Goal: Transaction & Acquisition: Purchase product/service

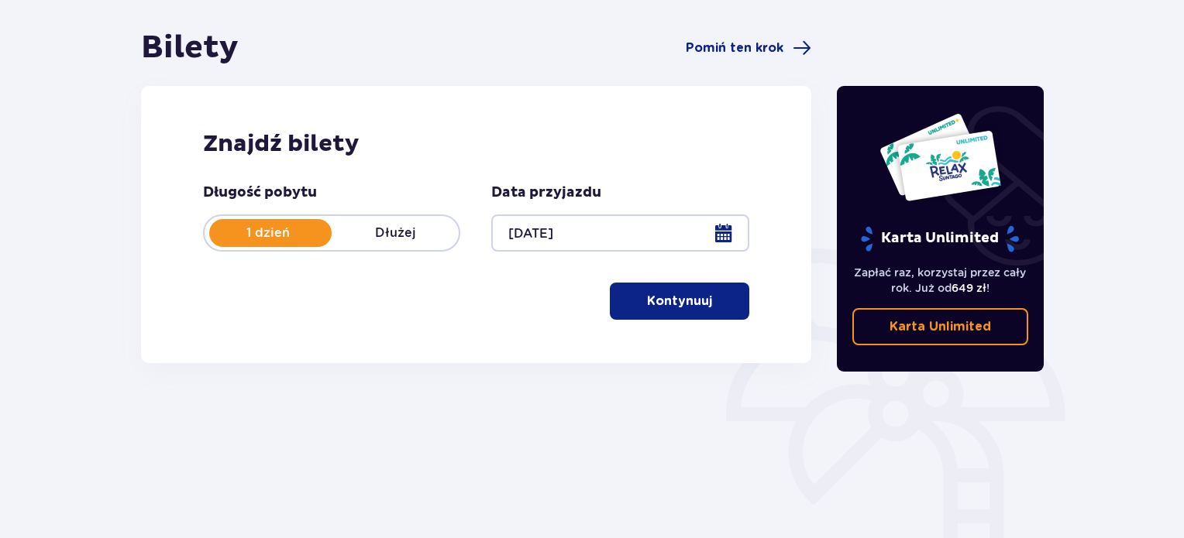
scroll to position [154, 0]
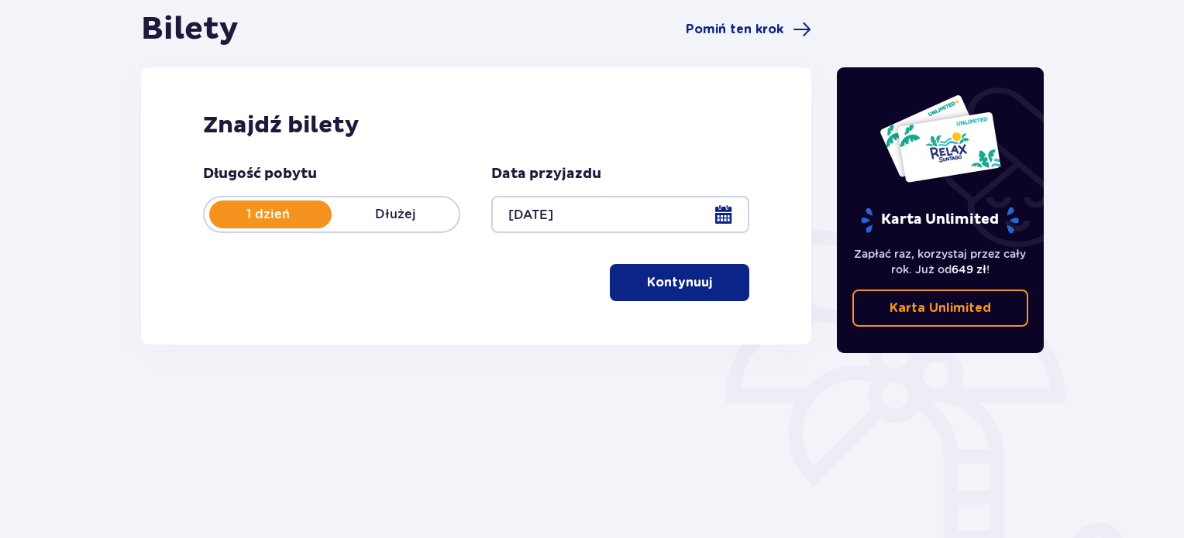
click at [688, 269] on button "Kontynuuj" at bounding box center [679, 282] width 139 height 37
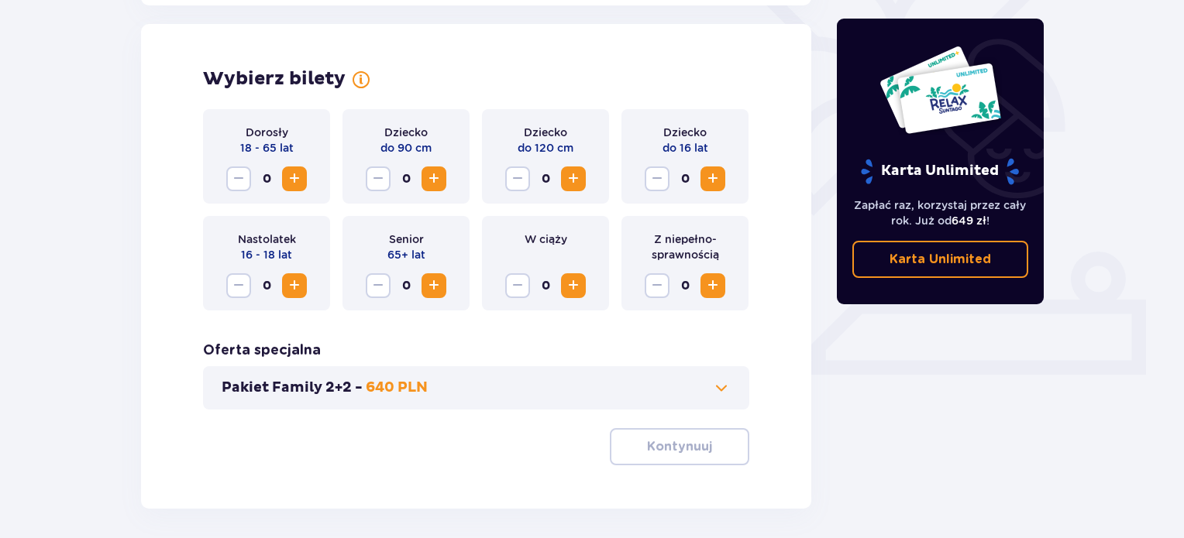
scroll to position [431, 0]
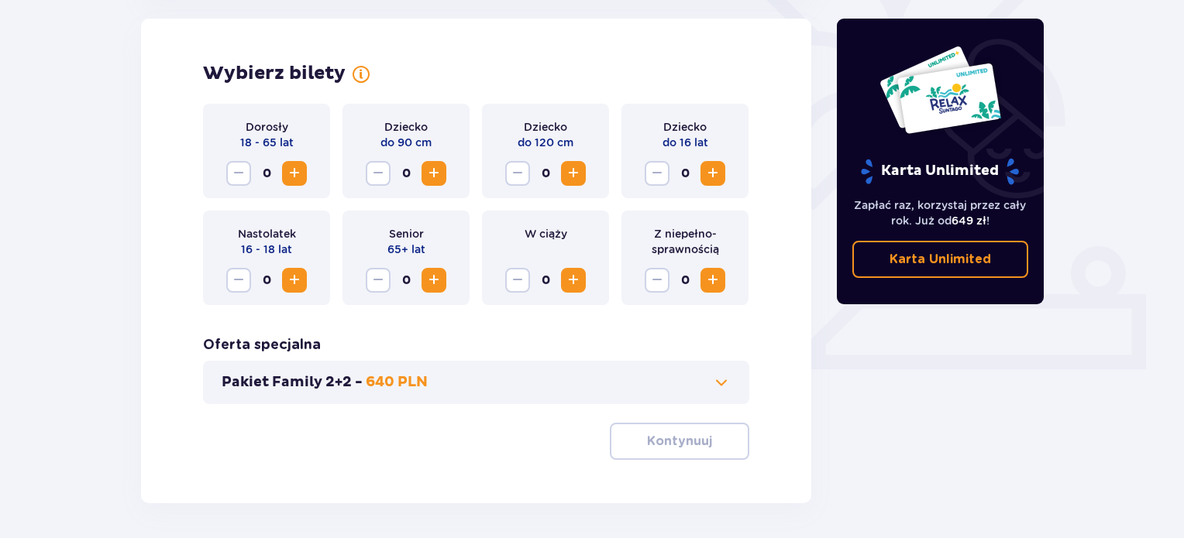
click at [297, 164] on span "Zwiększ" at bounding box center [294, 173] width 19 height 19
click at [665, 447] on p "Kontynuuj" at bounding box center [679, 441] width 65 height 17
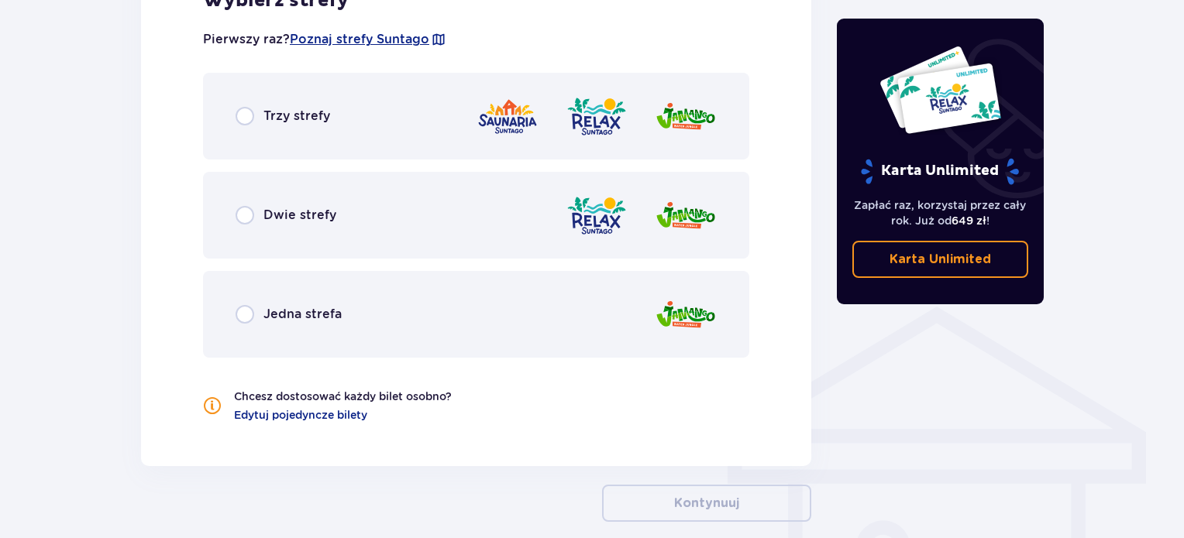
scroll to position [951, 0]
click at [244, 114] on input "radio" at bounding box center [245, 117] width 19 height 19
radio input "true"
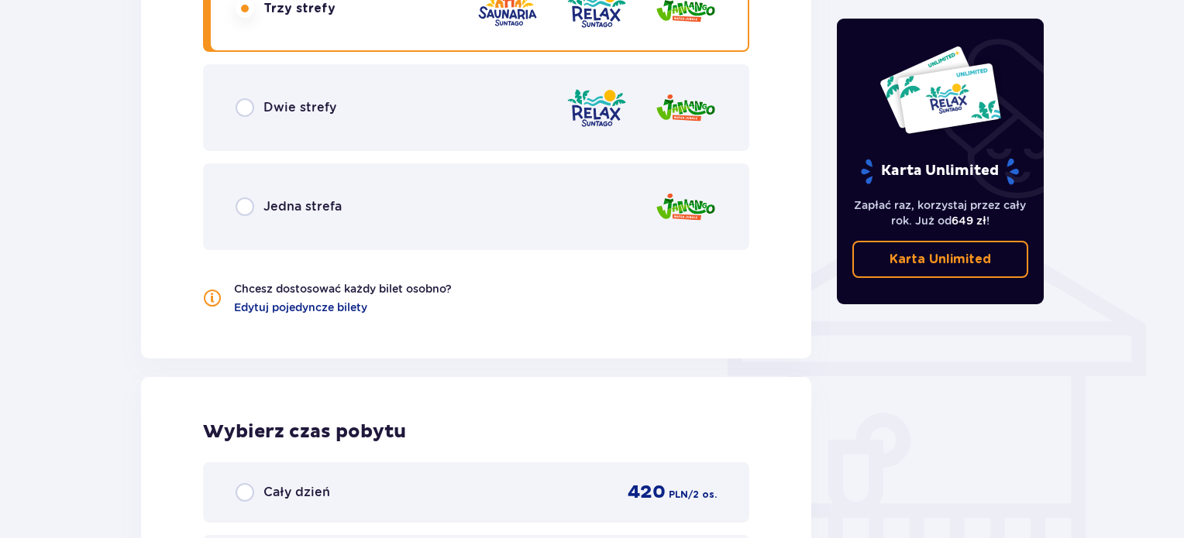
scroll to position [1003, 0]
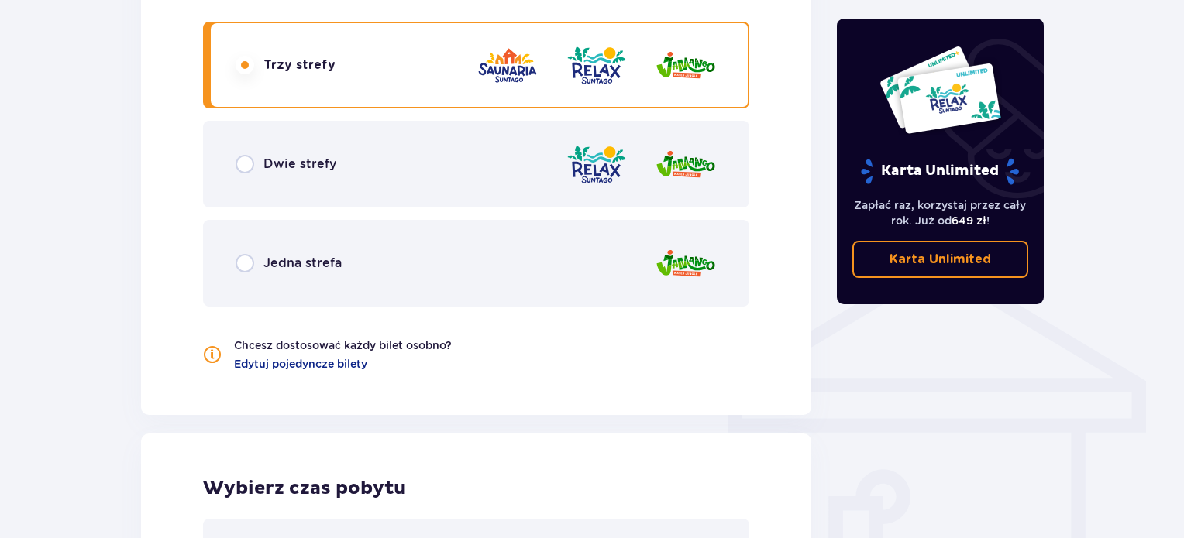
click at [251, 168] on input "radio" at bounding box center [245, 164] width 19 height 19
radio input "true"
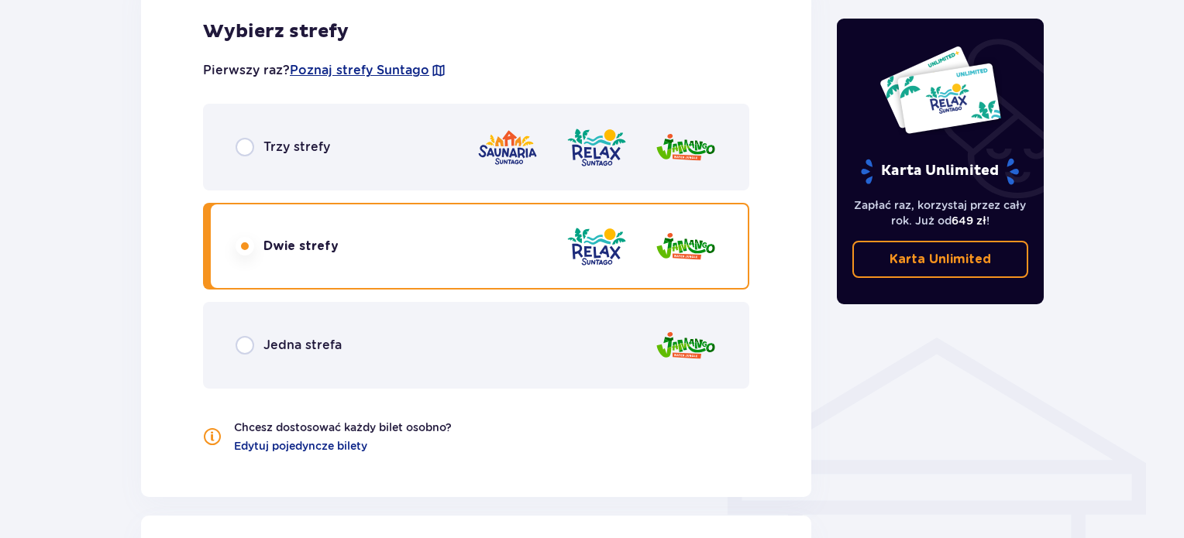
scroll to position [917, 0]
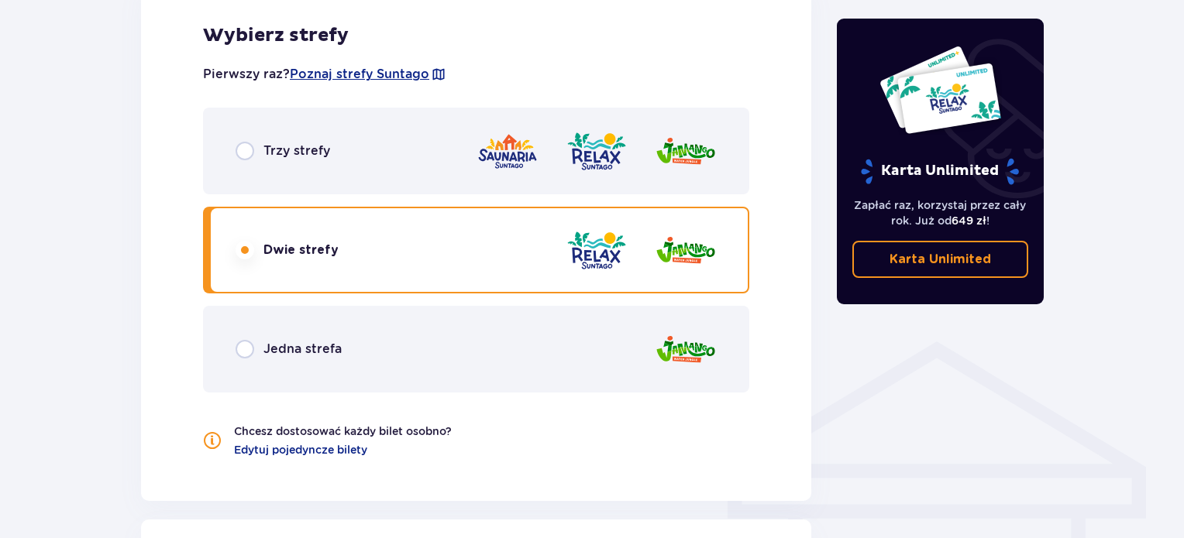
click at [581, 163] on img at bounding box center [597, 151] width 62 height 44
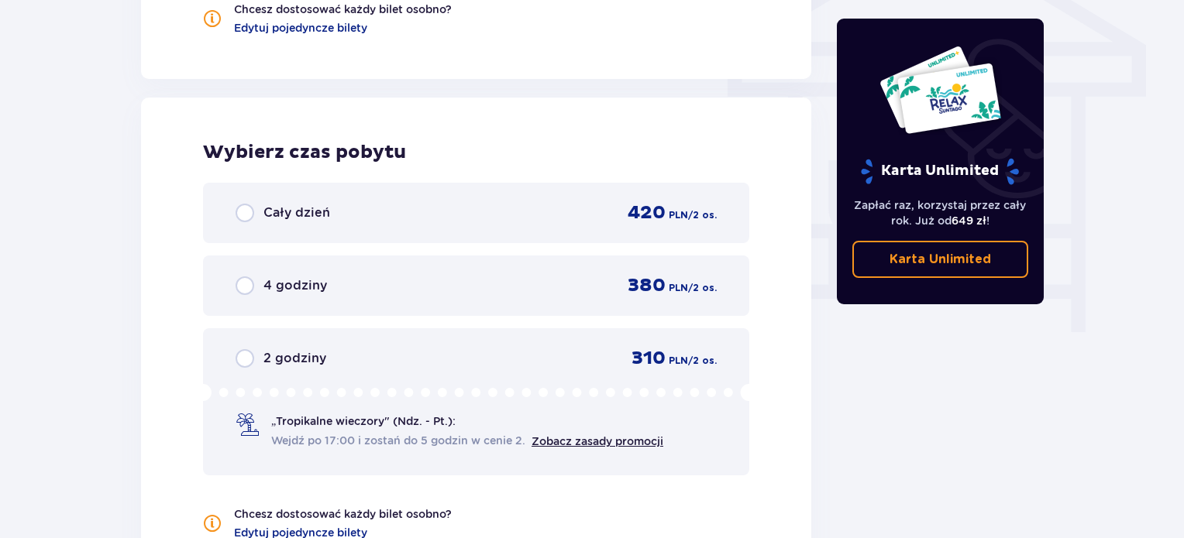
scroll to position [1342, 0]
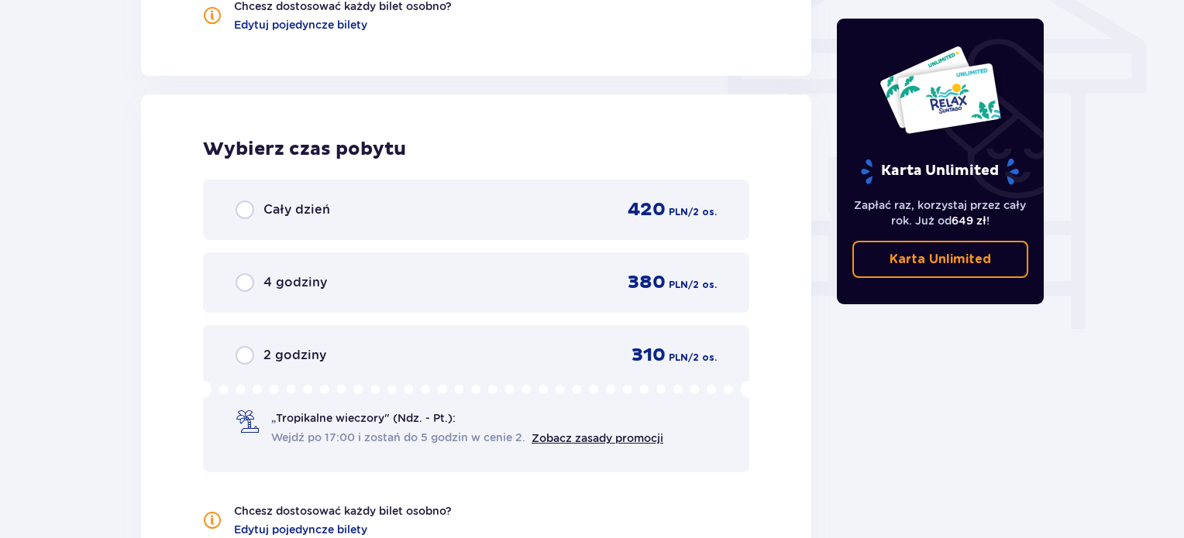
click at [507, 225] on div "Cały dzień 420 PLN / 2 os." at bounding box center [476, 210] width 546 height 60
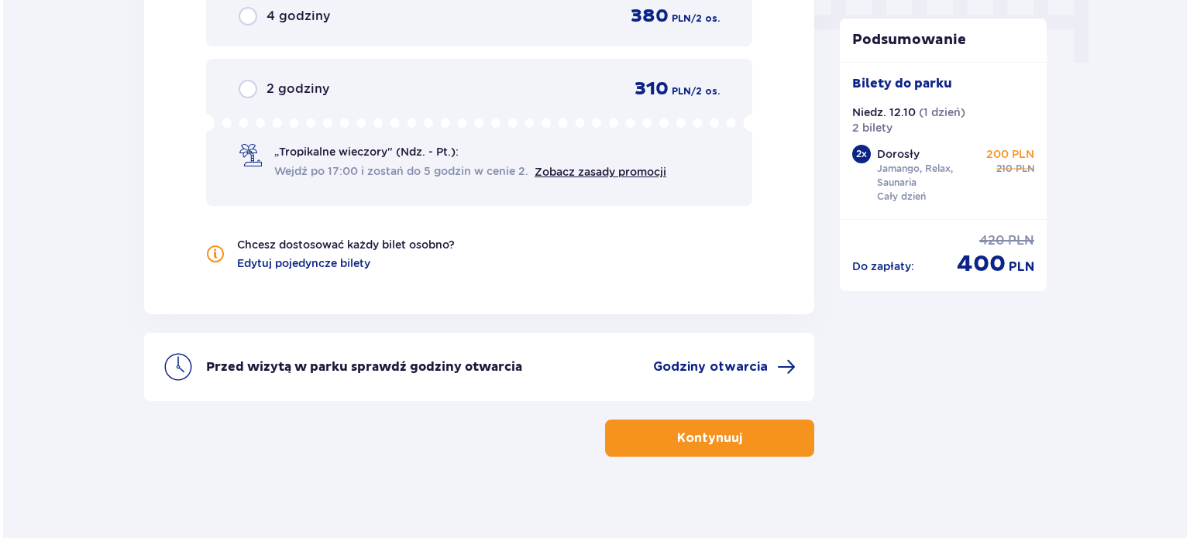
scroll to position [1618, 0]
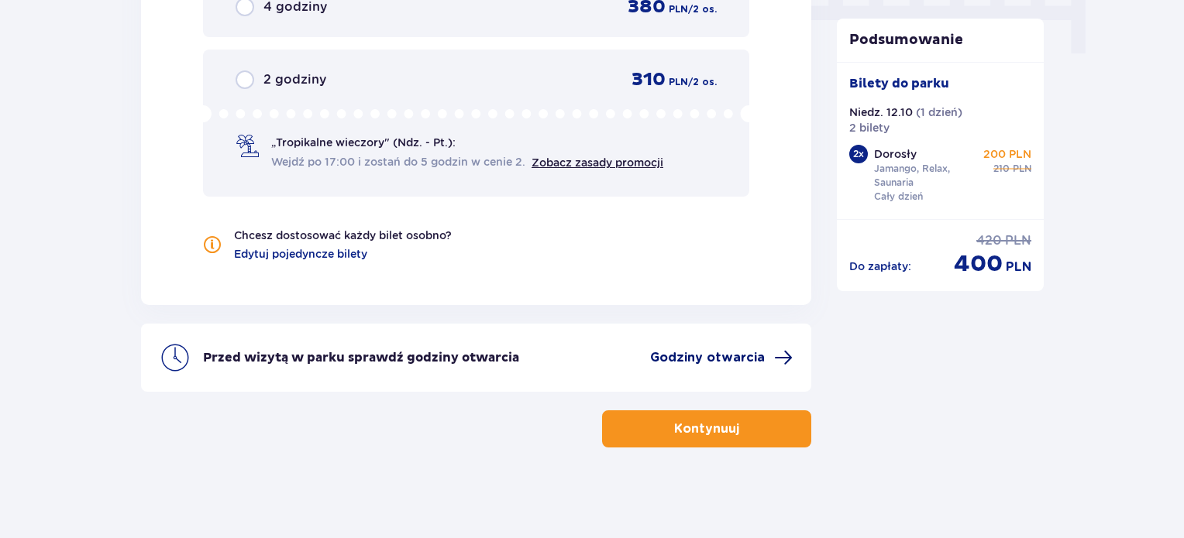
click at [715, 349] on span "Godziny otwarcia" at bounding box center [707, 357] width 115 height 17
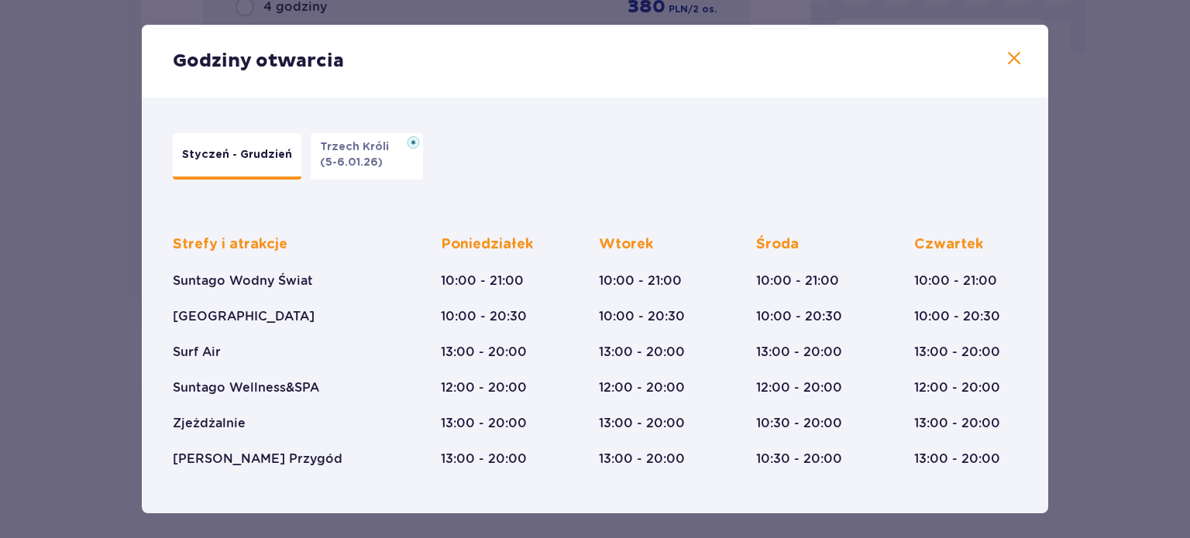
click at [1005, 55] on span at bounding box center [1014, 59] width 19 height 19
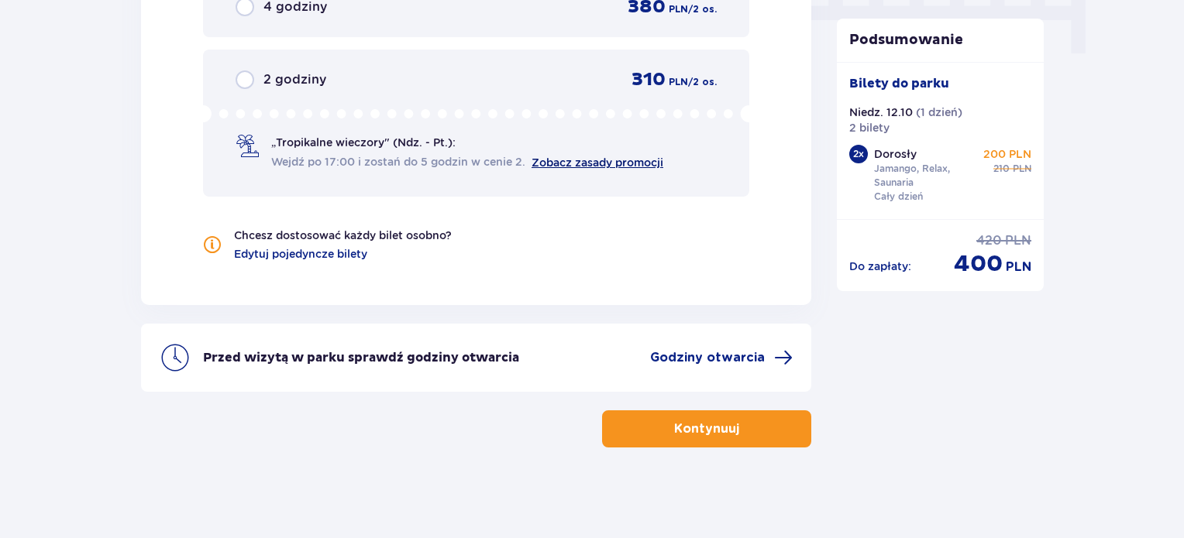
click at [558, 160] on link "Zobacz zasady promocji" at bounding box center [598, 163] width 132 height 12
click at [674, 421] on p "Kontynuuj" at bounding box center [706, 429] width 65 height 17
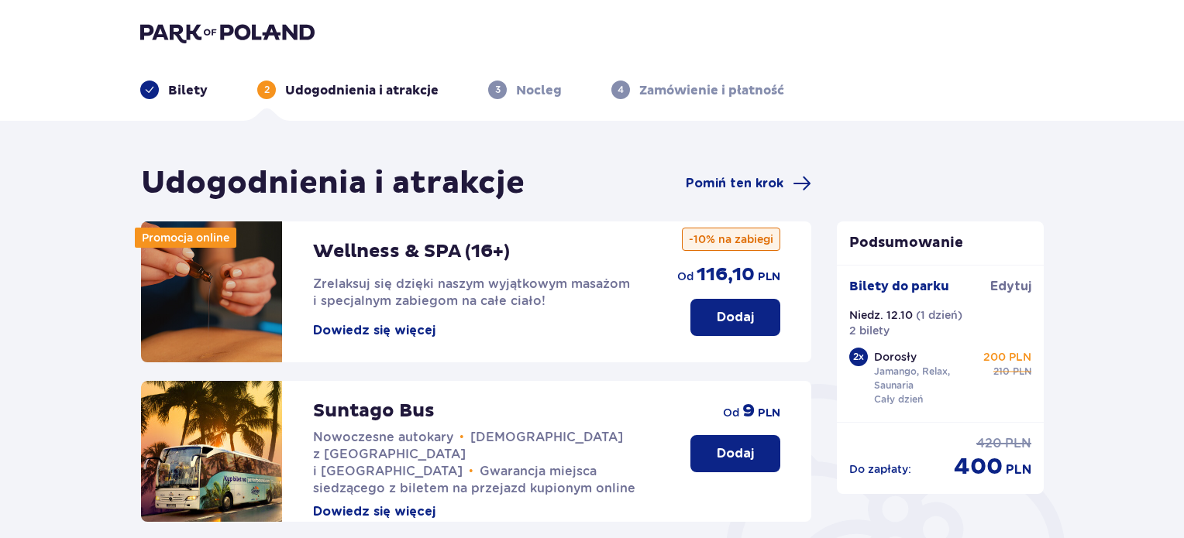
scroll to position [112, 0]
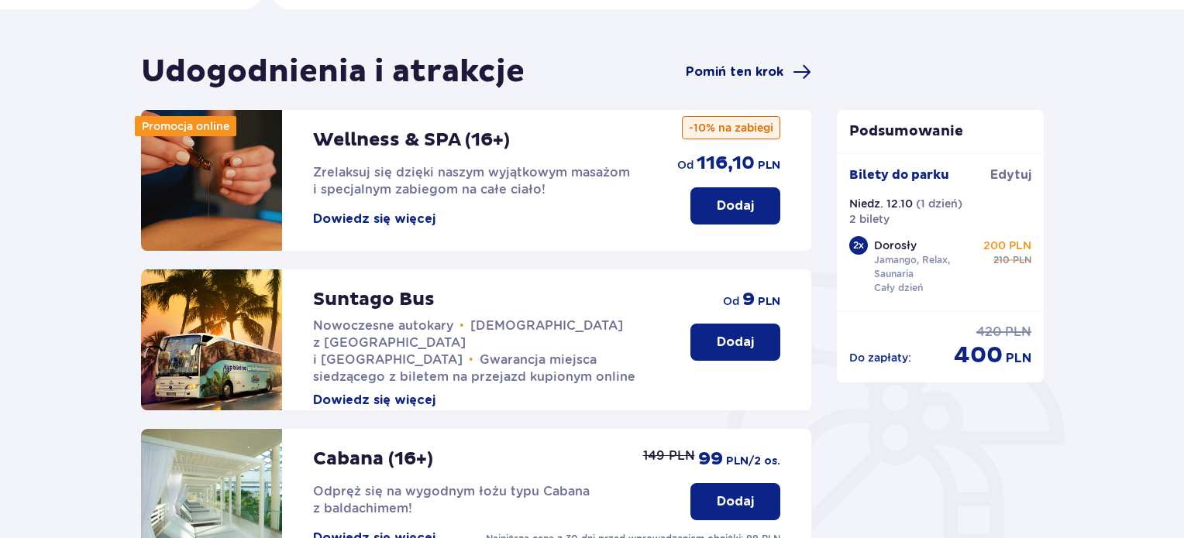
click at [765, 64] on span "Pomiń ten krok" at bounding box center [735, 72] width 98 height 17
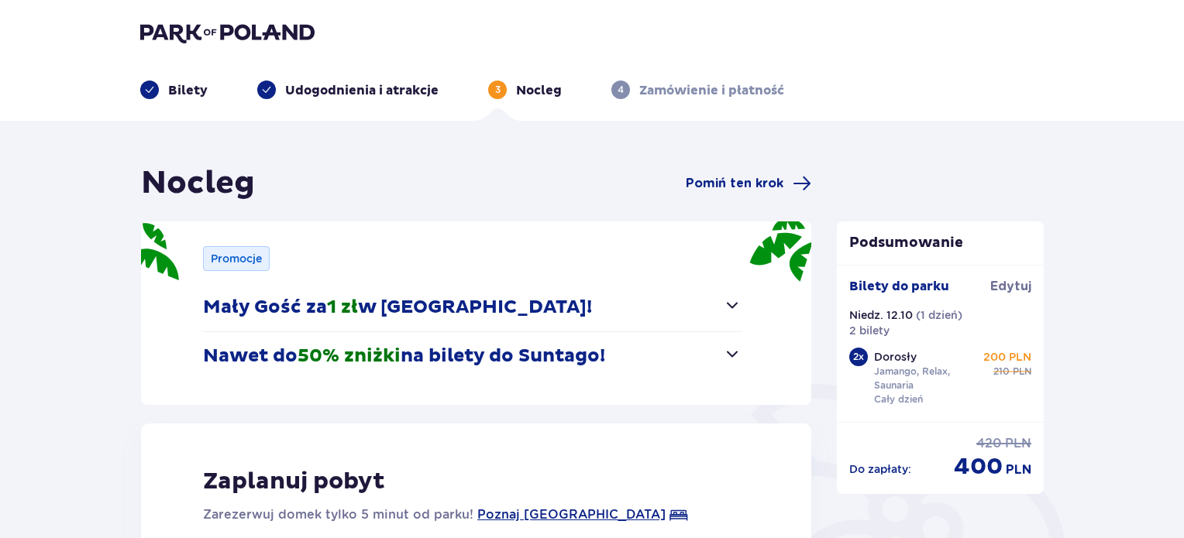
click at [464, 363] on p "Nawet do 50% zniżki na bilety do [GEOGRAPHIC_DATA]!" at bounding box center [404, 356] width 402 height 23
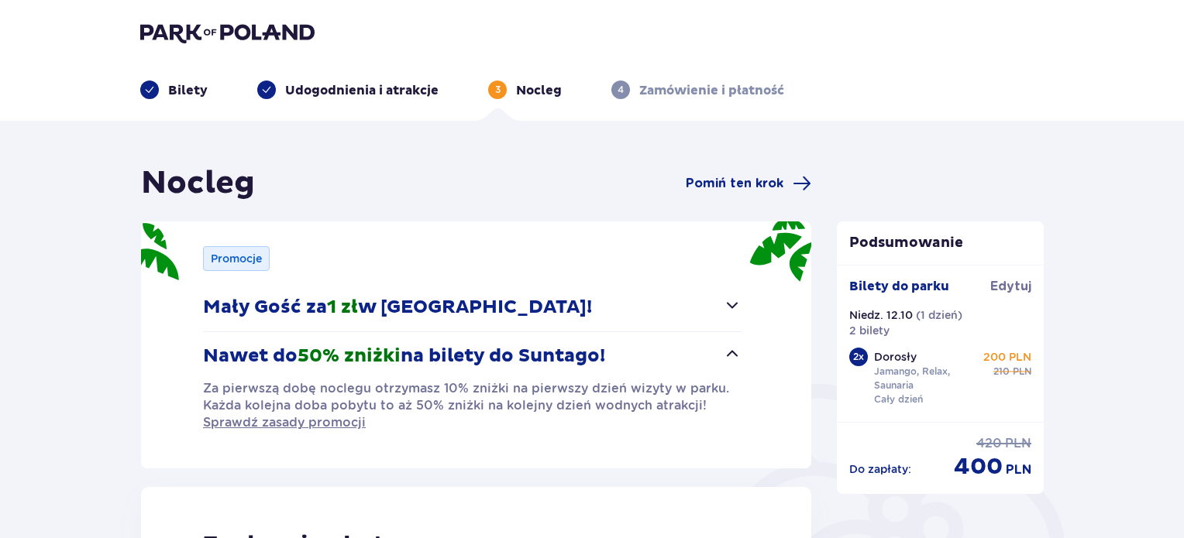
click at [464, 363] on p "Nawet do 50% zniżki na bilety do [GEOGRAPHIC_DATA]!" at bounding box center [404, 356] width 402 height 23
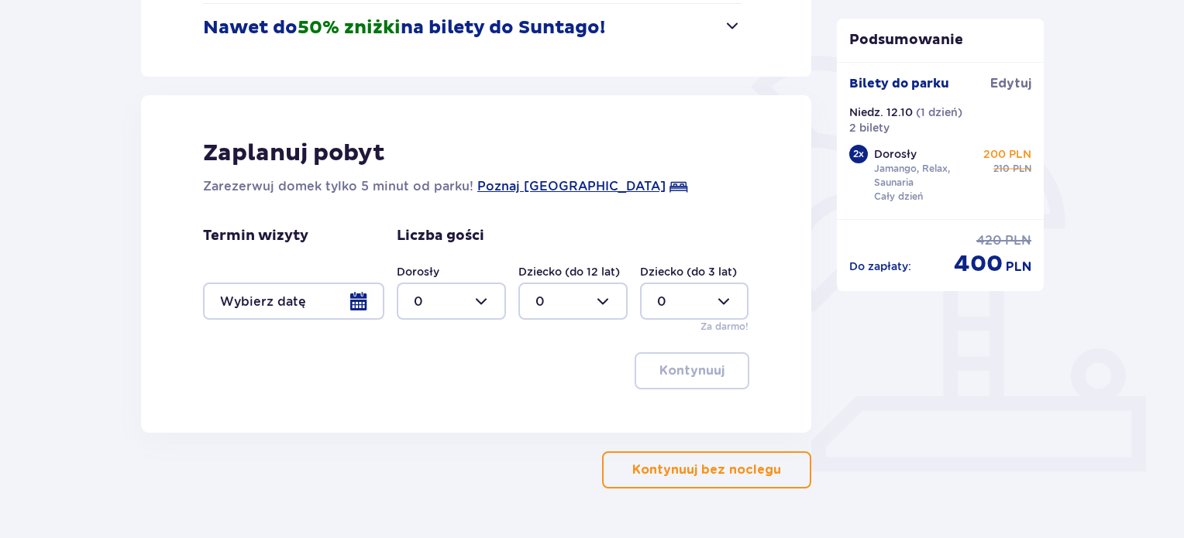
scroll to position [330, 0]
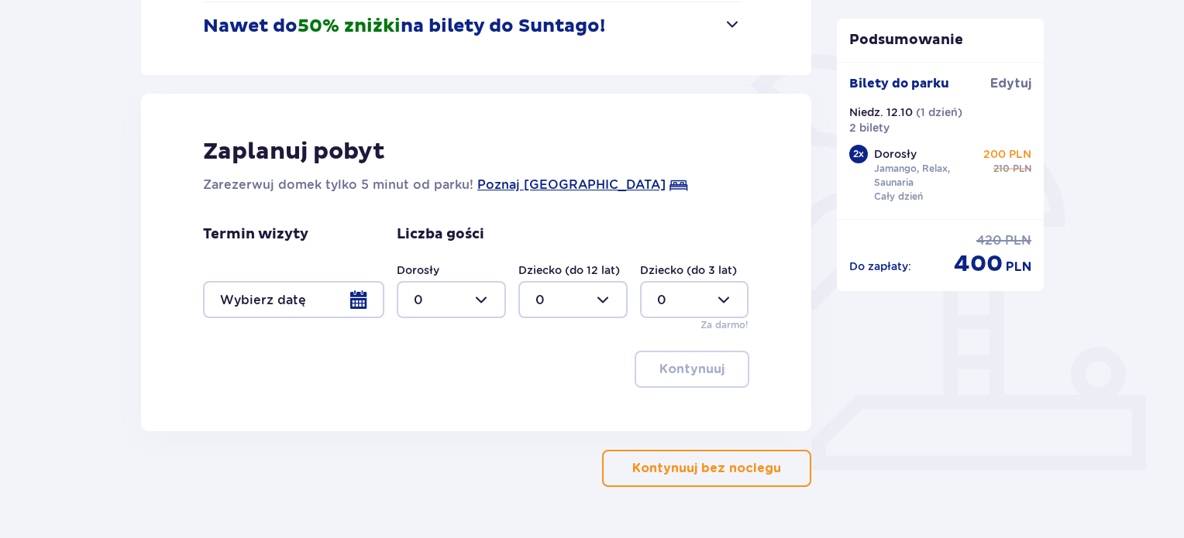
click at [676, 477] on button "Kontynuuj bez noclegu" at bounding box center [706, 468] width 209 height 37
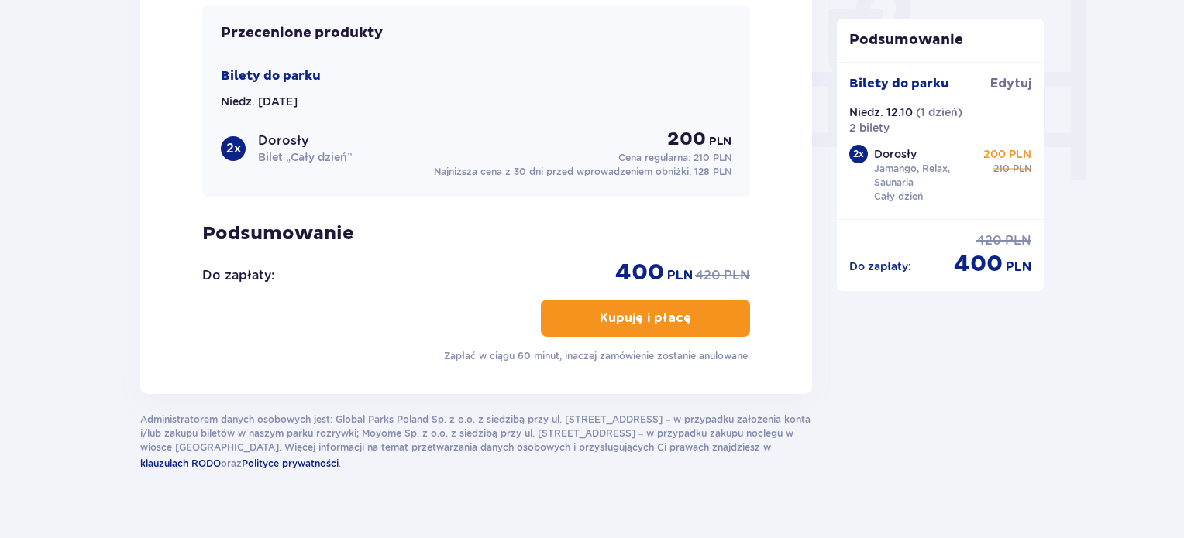
scroll to position [1512, 0]
